Goal: Task Accomplishment & Management: Use online tool/utility

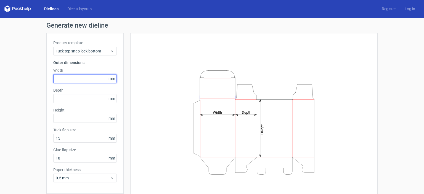
click at [75, 79] on input "text" at bounding box center [84, 78] width 63 height 9
type input "140"
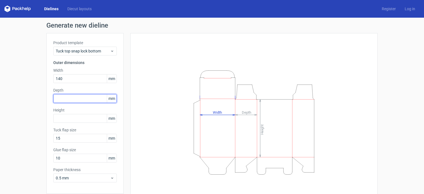
click at [78, 97] on input "text" at bounding box center [84, 98] width 63 height 9
type input "140"
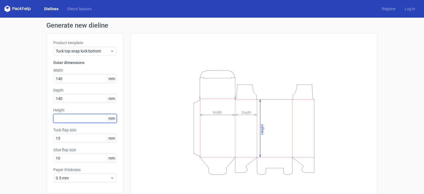
click at [93, 115] on input "text" at bounding box center [84, 118] width 63 height 9
type input "120"
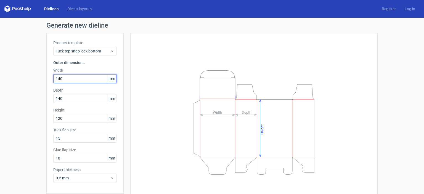
click at [84, 77] on input "140" at bounding box center [84, 78] width 63 height 9
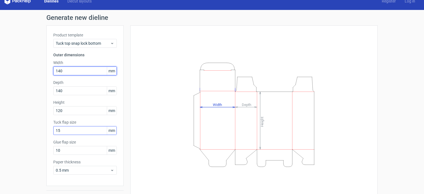
scroll to position [22, 0]
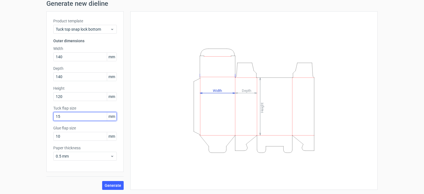
click at [64, 116] on input "15" at bounding box center [84, 116] width 63 height 9
drag, startPoint x: 64, startPoint y: 116, endPoint x: 43, endPoint y: 120, distance: 21.3
click at [43, 120] on div "Generate new dieline Product template Tuck top snap lock bottom Outer dimension…" at bounding box center [212, 95] width 424 height 198
type input "15"
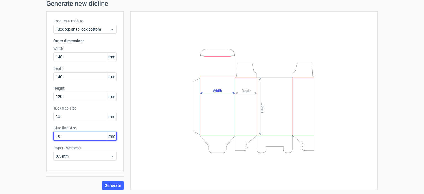
click at [68, 135] on input "10" at bounding box center [84, 136] width 63 height 9
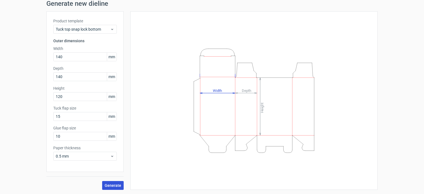
click at [117, 183] on span "Generate" at bounding box center [113, 185] width 17 height 4
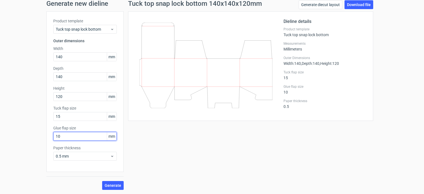
drag, startPoint x: 65, startPoint y: 135, endPoint x: 45, endPoint y: 135, distance: 19.6
click at [46, 135] on div "Product template Tuck top snap lock bottom Outer dimensions Width 140 mm Depth …" at bounding box center [84, 91] width 77 height 160
type input "20"
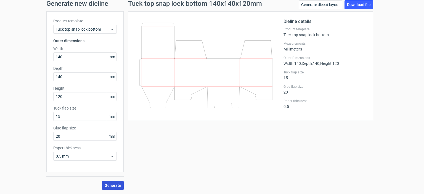
click at [111, 184] on span "Generate" at bounding box center [113, 185] width 17 height 4
click at [354, 6] on link "Download file" at bounding box center [358, 4] width 29 height 9
click at [157, 41] on icon at bounding box center [205, 65] width 133 height 84
click at [97, 29] on span "Tuck top snap lock bottom" at bounding box center [83, 29] width 54 height 6
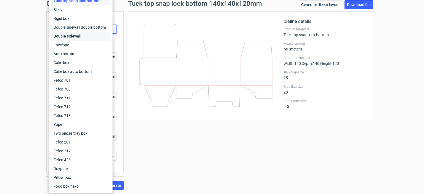
click at [90, 36] on div "Double sidewall" at bounding box center [80, 36] width 59 height 9
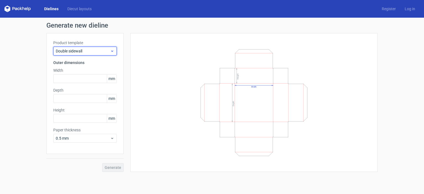
click at [93, 52] on span "Double sidewall" at bounding box center [83, 51] width 54 height 6
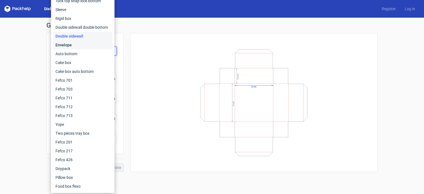
click at [83, 45] on div "Envelope" at bounding box center [82, 45] width 59 height 9
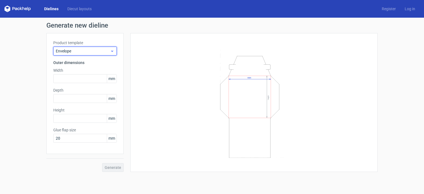
click at [100, 49] on span "Envelope" at bounding box center [83, 51] width 54 height 6
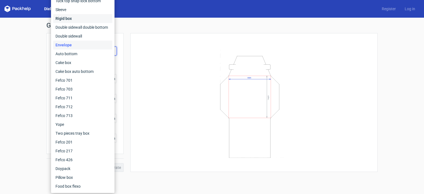
click at [79, 19] on div "Rigid box" at bounding box center [82, 18] width 59 height 9
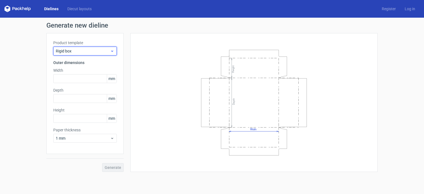
click at [104, 52] on span "Rigid box" at bounding box center [83, 51] width 54 height 6
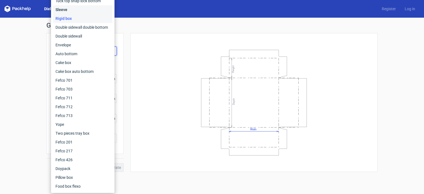
click at [79, 9] on div "Sleeve" at bounding box center [82, 9] width 59 height 9
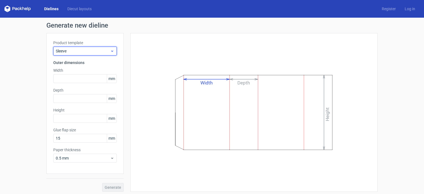
click at [99, 53] on span "Sleeve" at bounding box center [83, 51] width 54 height 6
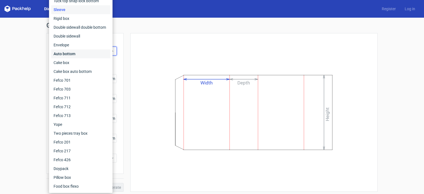
click at [74, 55] on div "Auto bottom" at bounding box center [80, 53] width 59 height 9
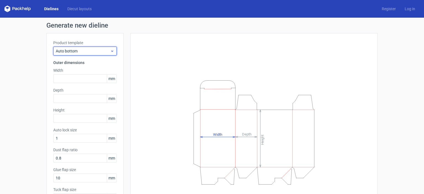
click at [83, 52] on span "Auto bottom" at bounding box center [83, 51] width 54 height 6
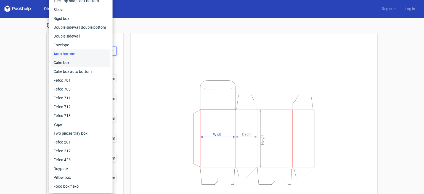
click at [76, 63] on div "Cake box" at bounding box center [80, 62] width 59 height 9
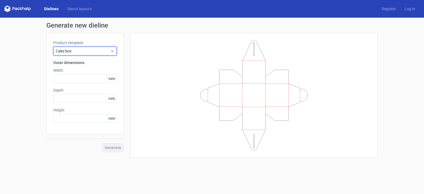
click at [98, 52] on span "Cake box" at bounding box center [83, 51] width 54 height 6
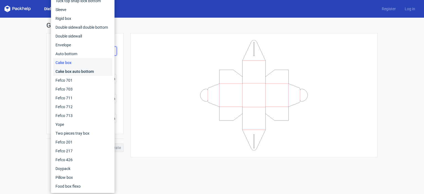
click at [92, 70] on div "Cake box auto bottom" at bounding box center [82, 71] width 59 height 9
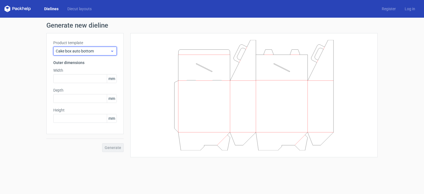
click at [103, 48] on span "Cake box auto bottom" at bounding box center [83, 51] width 54 height 6
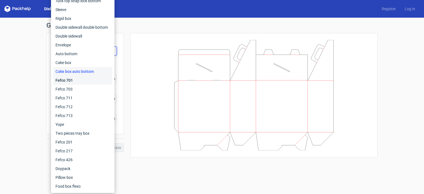
click at [93, 80] on div "Fefco 701" at bounding box center [82, 80] width 59 height 9
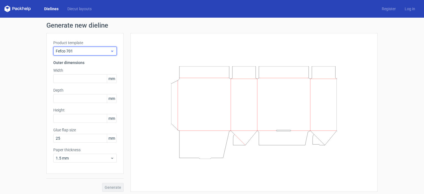
click at [86, 50] on span "Fefco 701" at bounding box center [83, 51] width 54 height 6
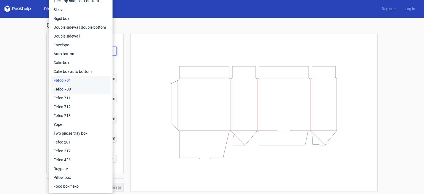
click at [80, 87] on div "Fefco 703" at bounding box center [80, 89] width 59 height 9
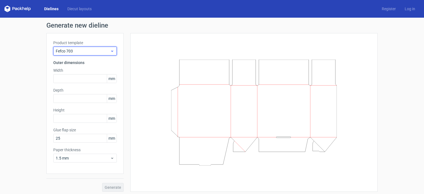
click at [101, 50] on span "Fefco 703" at bounding box center [83, 51] width 54 height 6
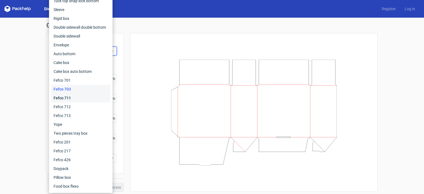
click at [64, 99] on div "Fefco 711" at bounding box center [80, 97] width 59 height 9
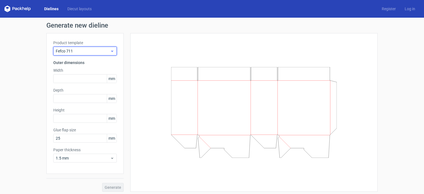
click at [95, 52] on span "Fefco 711" at bounding box center [83, 51] width 54 height 6
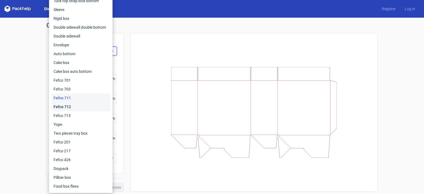
click at [76, 108] on div "Fefco 712" at bounding box center [80, 106] width 59 height 9
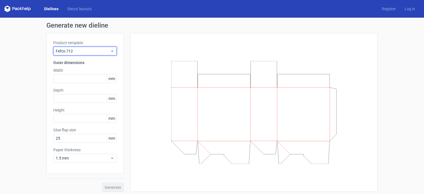
click at [100, 54] on div "Fefco 712" at bounding box center [84, 51] width 63 height 9
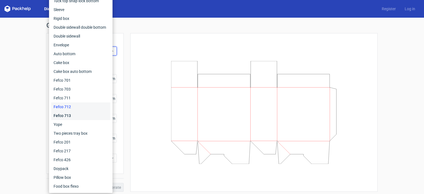
click at [85, 115] on div "Fefco 713" at bounding box center [80, 115] width 59 height 9
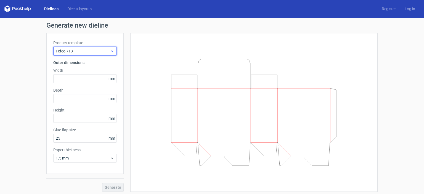
click at [95, 50] on span "Fefco 713" at bounding box center [83, 51] width 54 height 6
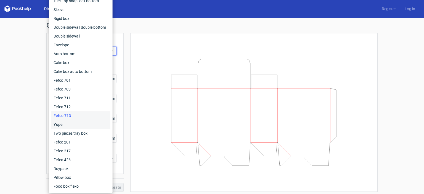
click at [78, 127] on div "Yope" at bounding box center [80, 124] width 59 height 9
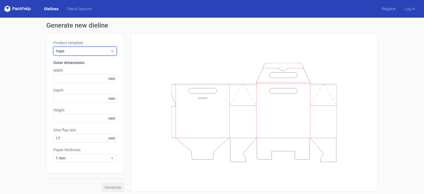
click at [63, 52] on span "Yope" at bounding box center [83, 51] width 54 height 6
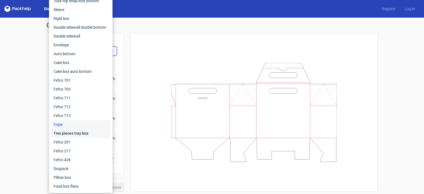
click at [65, 135] on div "Two pieces tray box" at bounding box center [80, 133] width 59 height 9
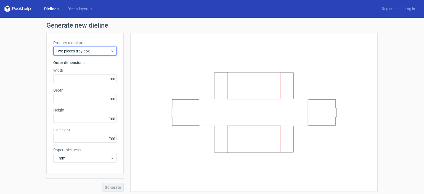
click at [81, 53] on span "Two pieces tray box" at bounding box center [83, 51] width 54 height 6
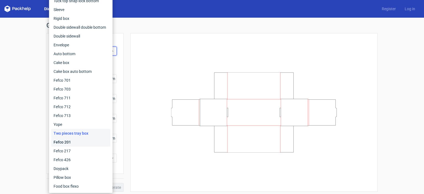
click at [81, 143] on div "Fefco 201" at bounding box center [80, 142] width 59 height 9
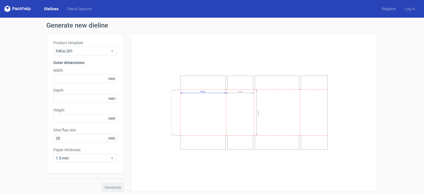
scroll to position [2, 0]
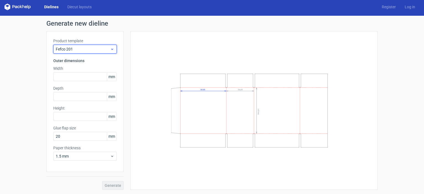
click at [105, 47] on span "Fefco 201" at bounding box center [83, 49] width 54 height 6
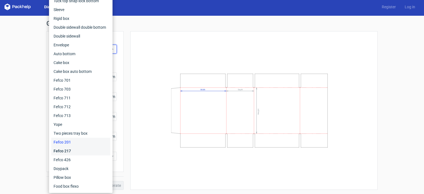
click at [85, 150] on div "Fefco 217" at bounding box center [80, 150] width 59 height 9
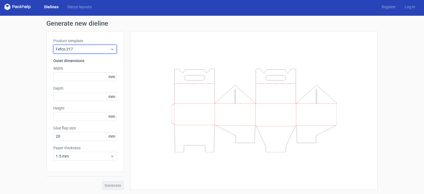
click at [98, 48] on span "Fefco 217" at bounding box center [83, 49] width 54 height 6
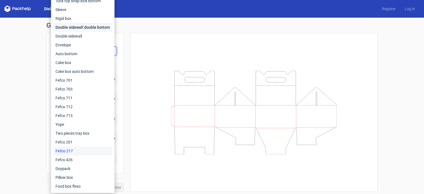
click at [79, 25] on div "Double sidewall double bottom" at bounding box center [82, 27] width 59 height 9
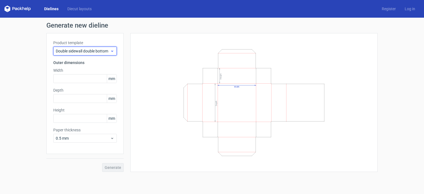
click at [90, 47] on div "Double sidewall double bottom" at bounding box center [84, 51] width 63 height 9
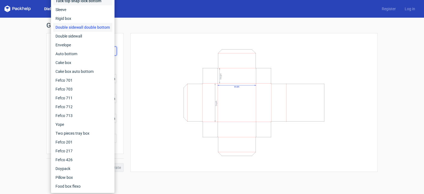
click at [82, 5] on div "Tuck top snap lock bottom" at bounding box center [82, 0] width 59 height 9
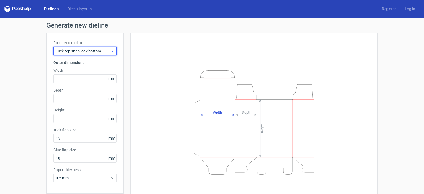
click at [73, 47] on div "Tuck top snap lock bottom" at bounding box center [84, 51] width 63 height 9
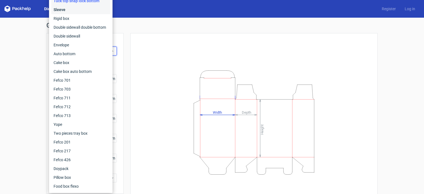
click at [74, 11] on div "Sleeve" at bounding box center [80, 9] width 59 height 9
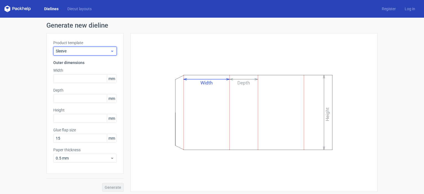
click at [91, 49] on span "Sleeve" at bounding box center [83, 51] width 54 height 6
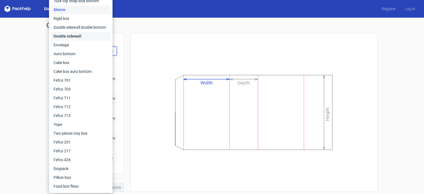
click at [76, 37] on div "Double sidewall" at bounding box center [80, 36] width 59 height 9
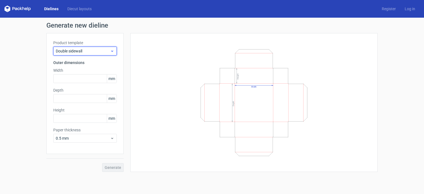
click at [71, 50] on span "Double sidewall" at bounding box center [83, 51] width 54 height 6
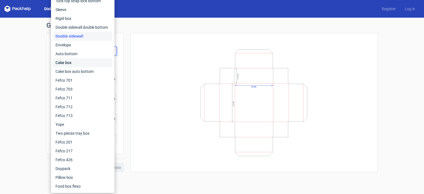
click at [70, 60] on div "Cake box" at bounding box center [82, 62] width 59 height 9
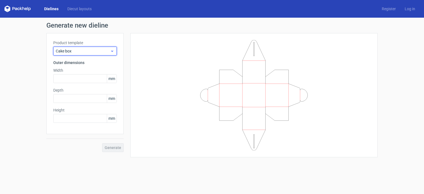
click at [87, 51] on span "Cake box" at bounding box center [83, 51] width 54 height 6
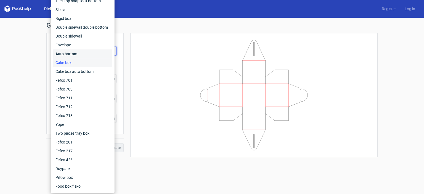
click at [80, 52] on div "Auto bottom" at bounding box center [82, 53] width 59 height 9
